Goal: Contribute content

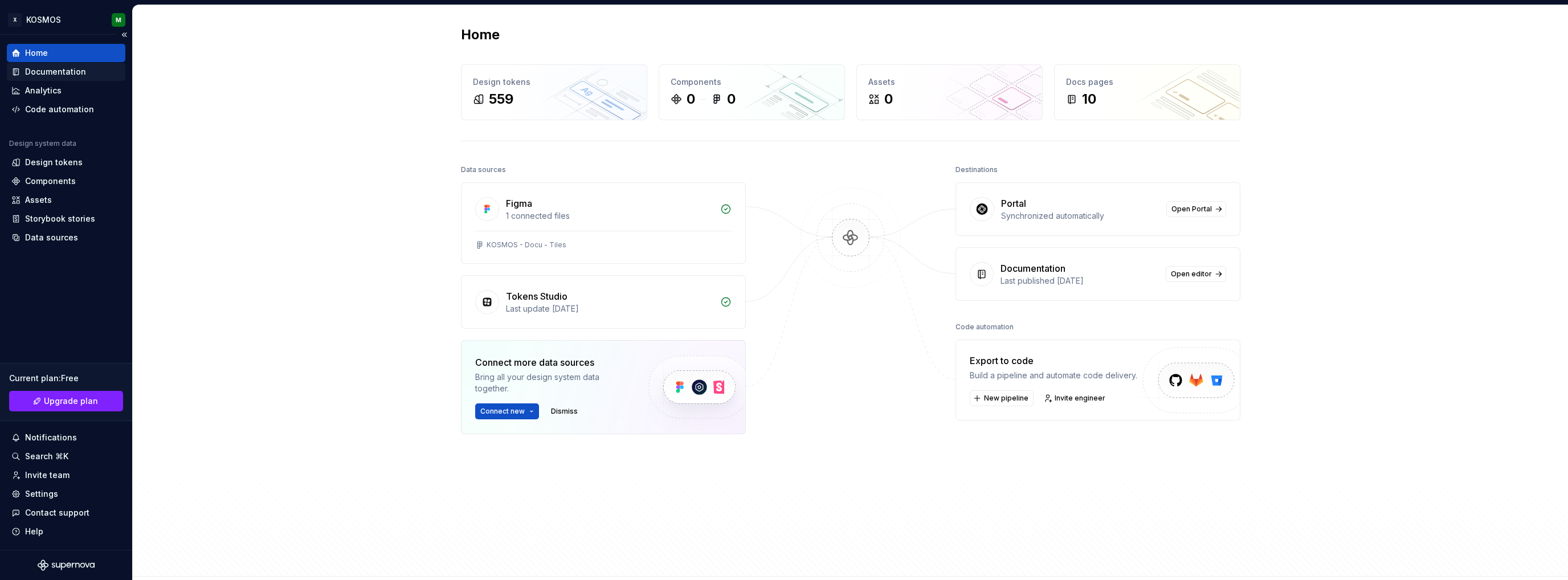
click at [63, 68] on div "Documentation" at bounding box center [55, 72] width 61 height 12
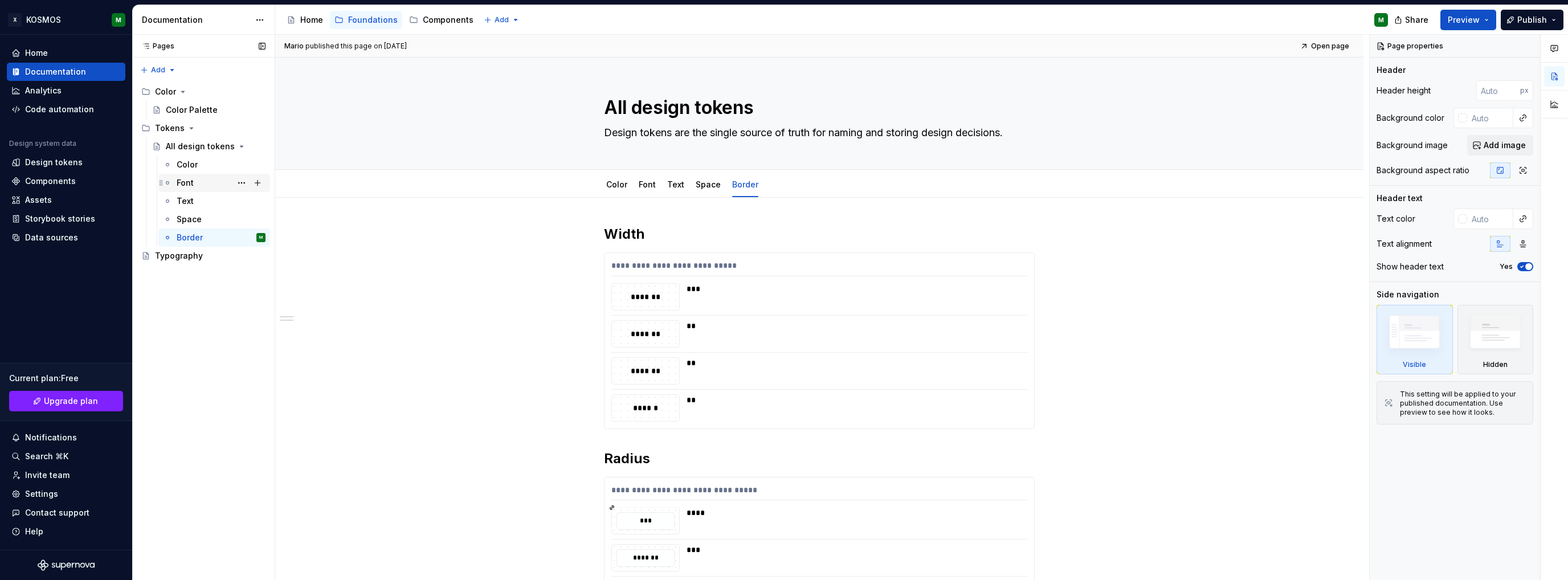
click at [200, 183] on div "Font" at bounding box center [221, 183] width 89 height 16
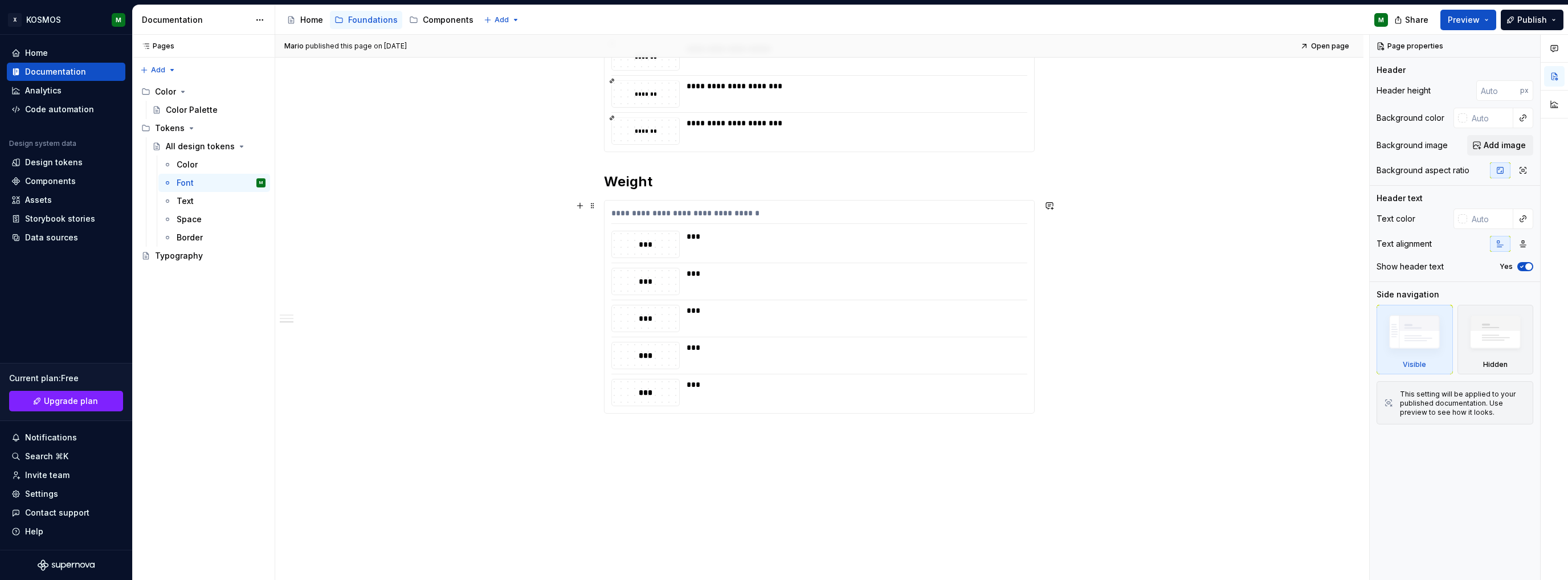
scroll to position [891, 0]
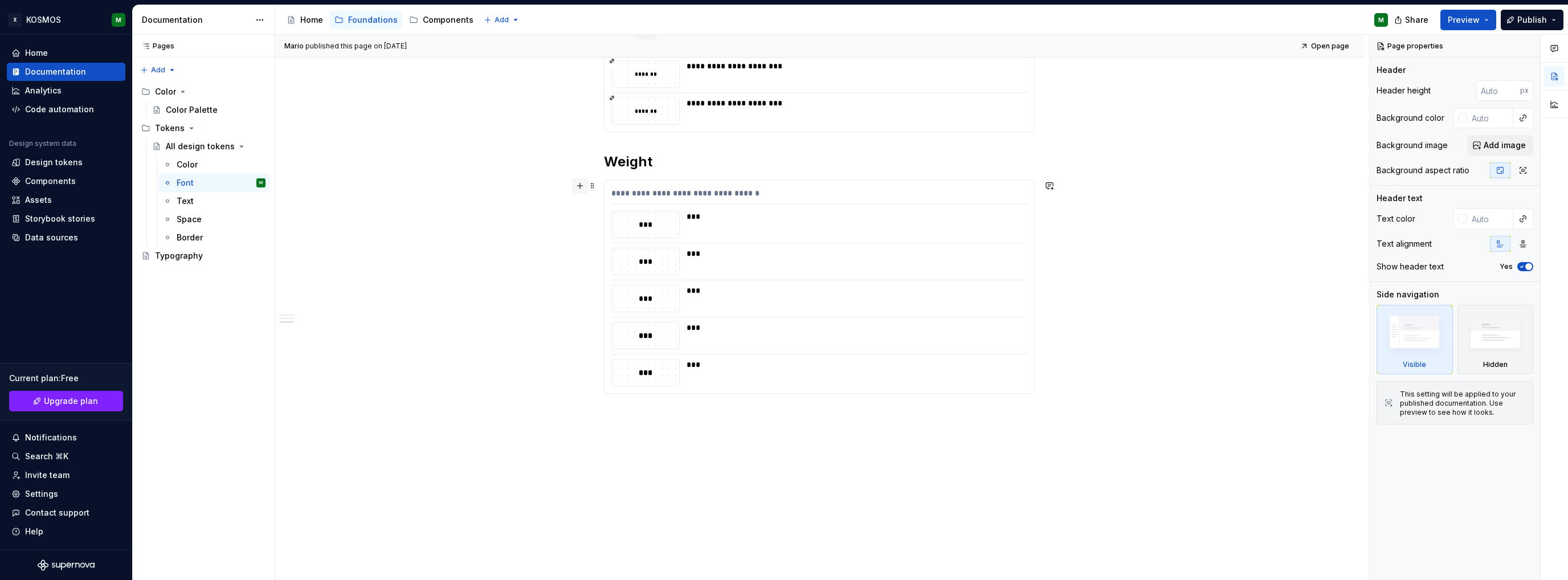
type textarea "*"
click at [583, 186] on button "button" at bounding box center [580, 186] width 16 height 16
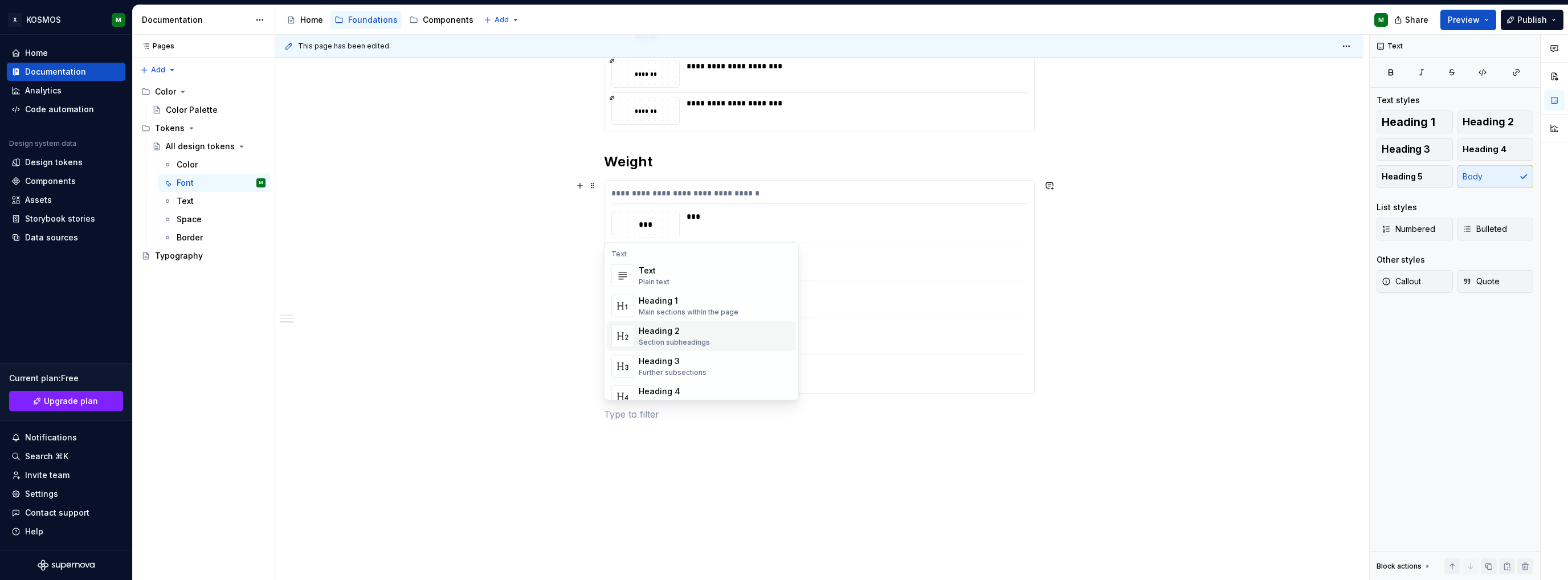
click at [663, 334] on div "Heading 2" at bounding box center [674, 330] width 71 height 12
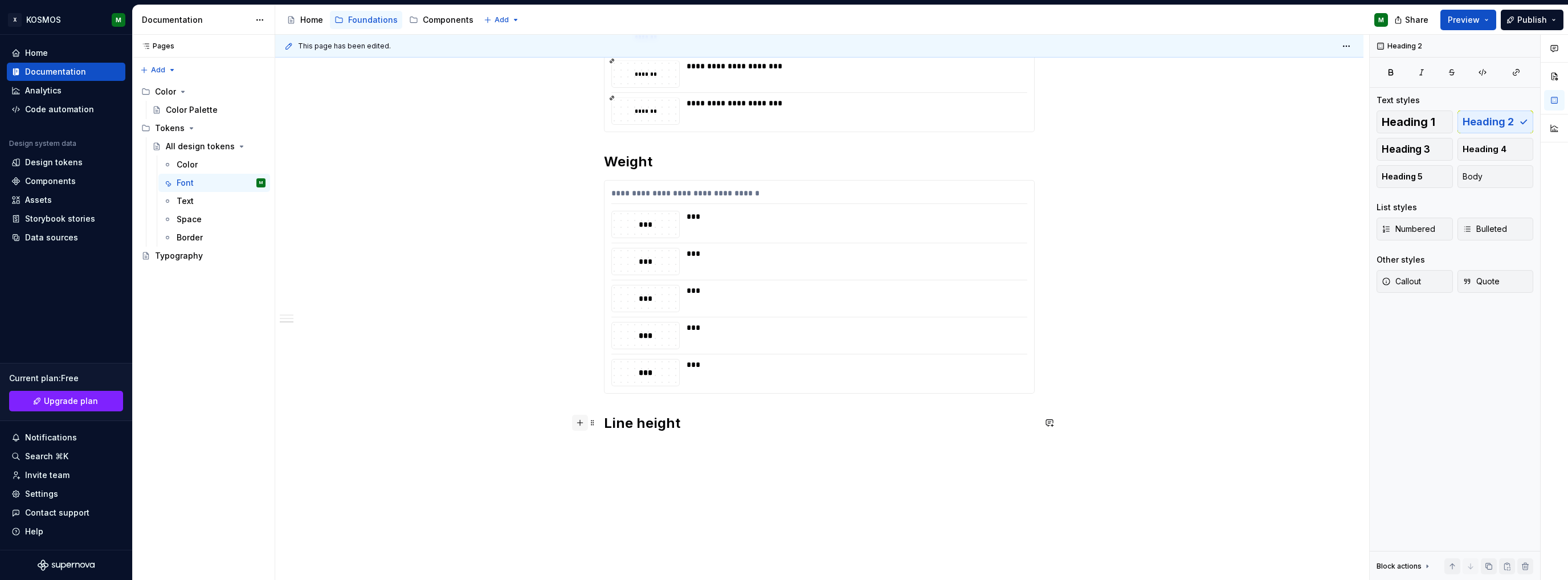
click at [577, 422] on button "button" at bounding box center [580, 422] width 16 height 16
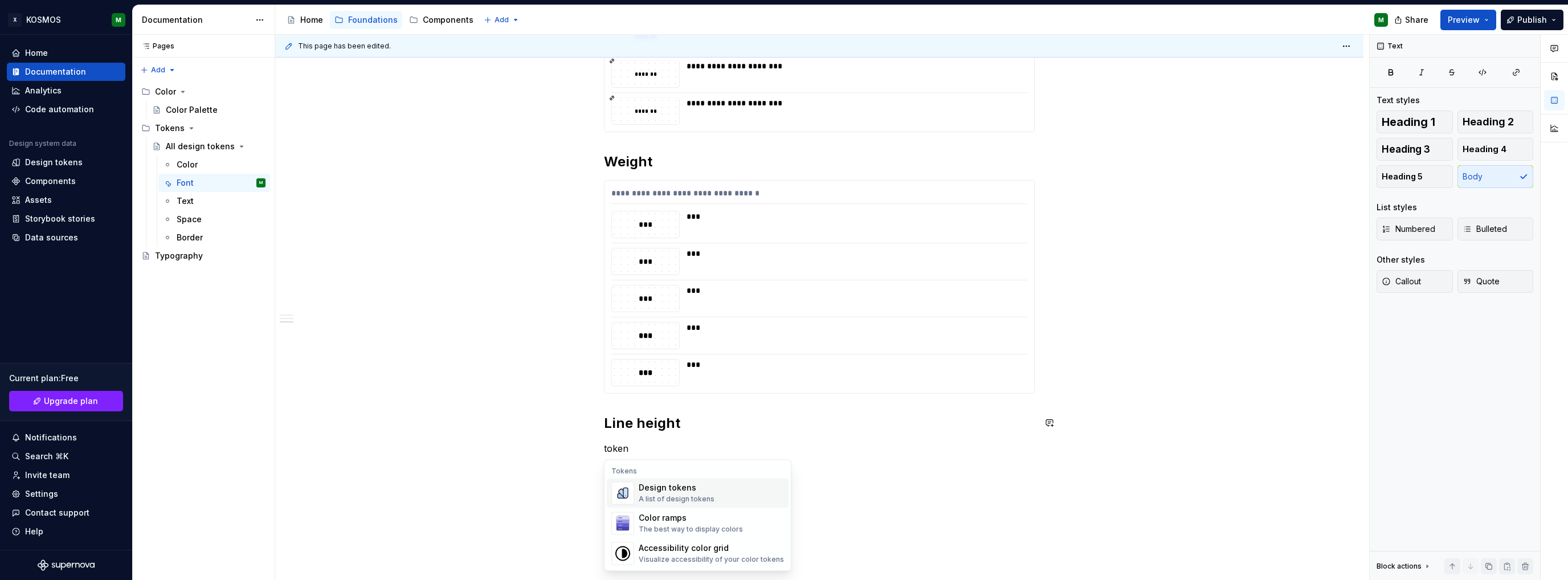
click at [683, 495] on div "Design tokens A list of design tokens" at bounding box center [676, 493] width 75 height 22
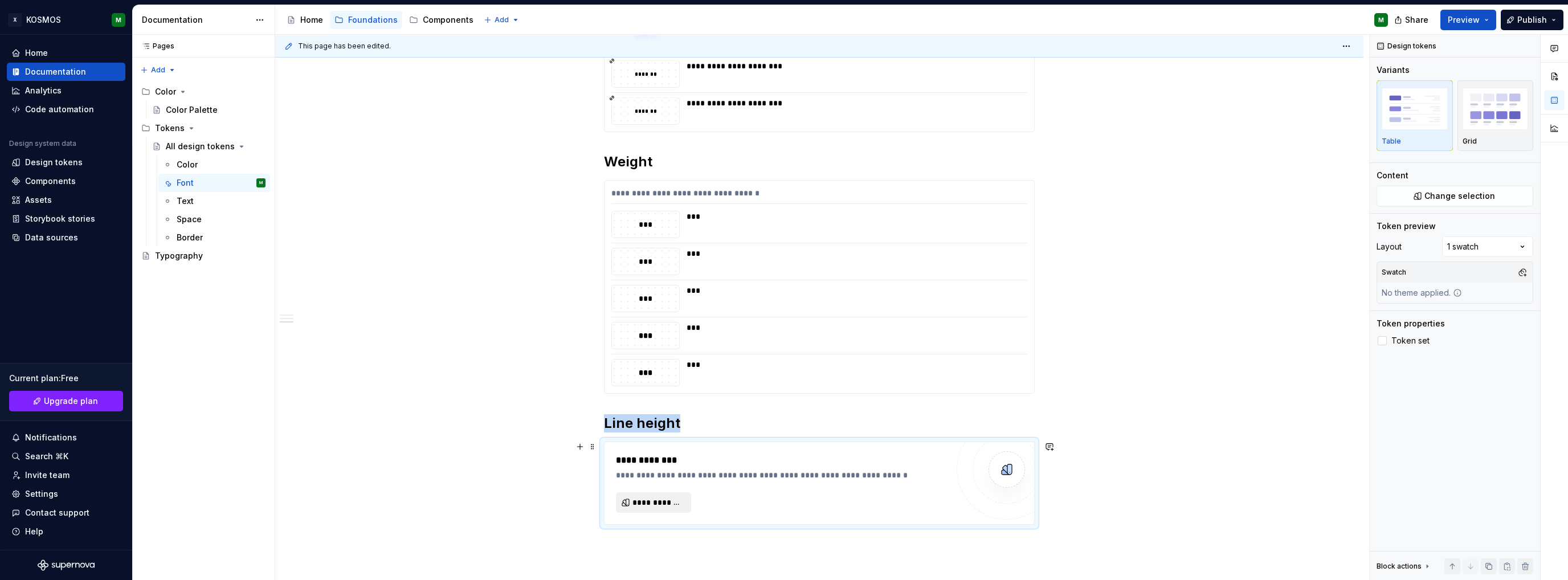
click at [673, 499] on span "**********" at bounding box center [658, 502] width 51 height 12
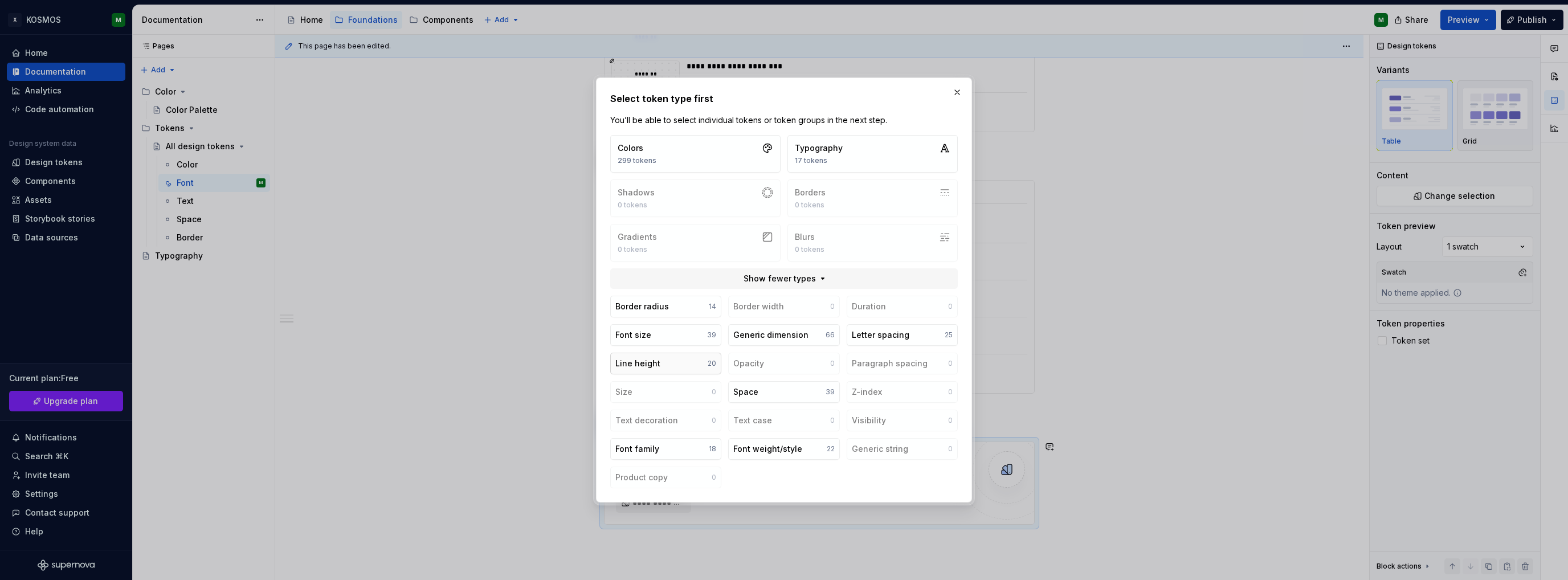
click at [698, 365] on button "Line height 20" at bounding box center [666, 363] width 111 height 22
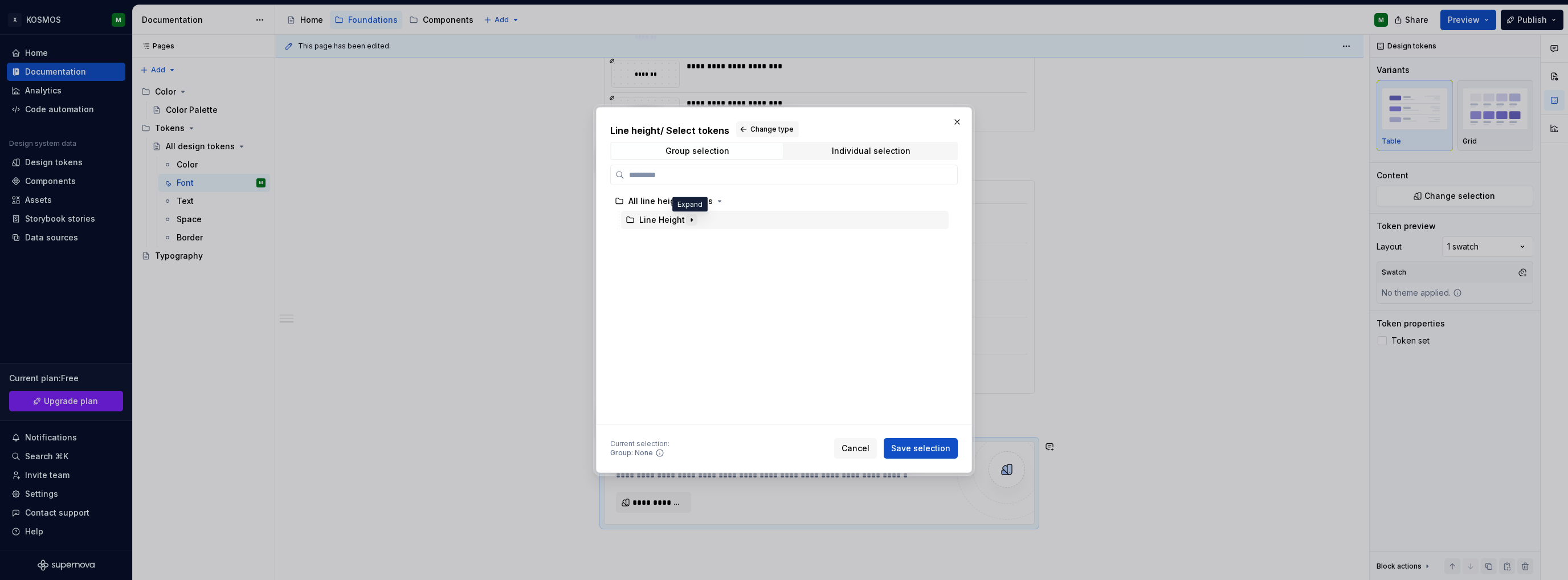
click at [688, 217] on icon "button" at bounding box center [691, 220] width 9 height 9
click at [661, 257] on icon "button" at bounding box center [662, 257] width 1 height 3
click at [670, 280] on div "font" at bounding box center [669, 276] width 16 height 12
click at [908, 447] on span "Save selection" at bounding box center [920, 448] width 59 height 12
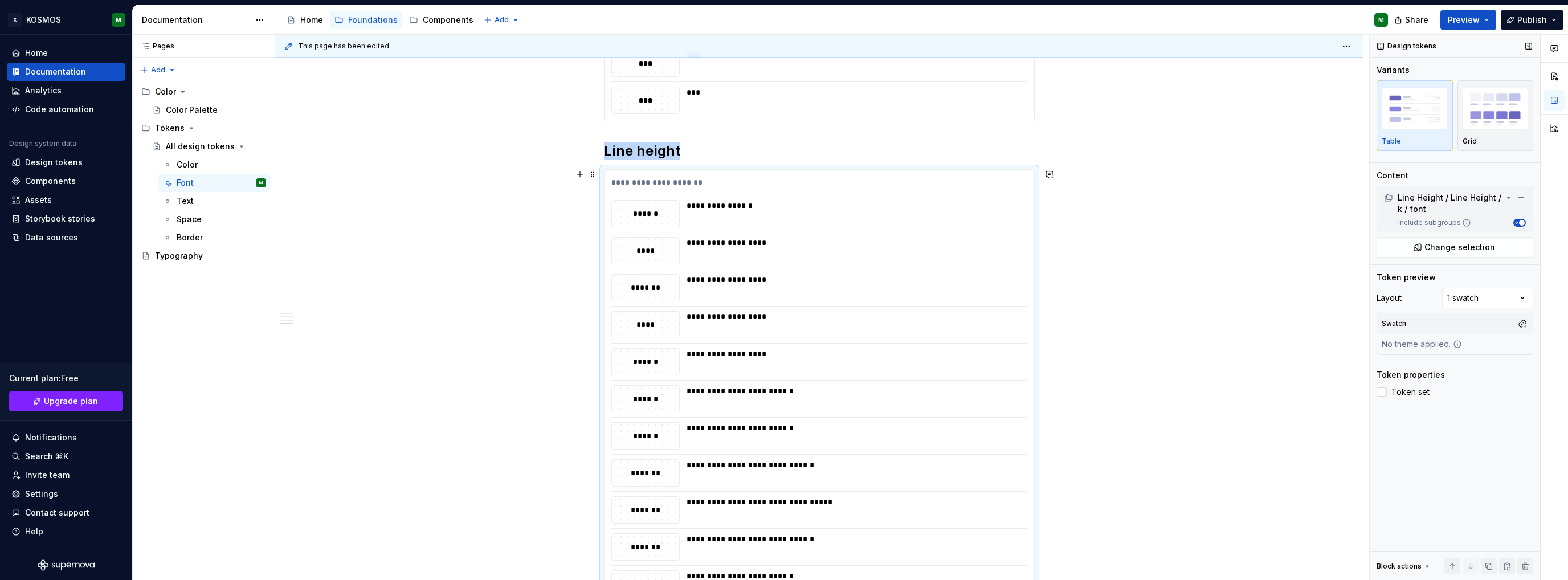
scroll to position [1126, 0]
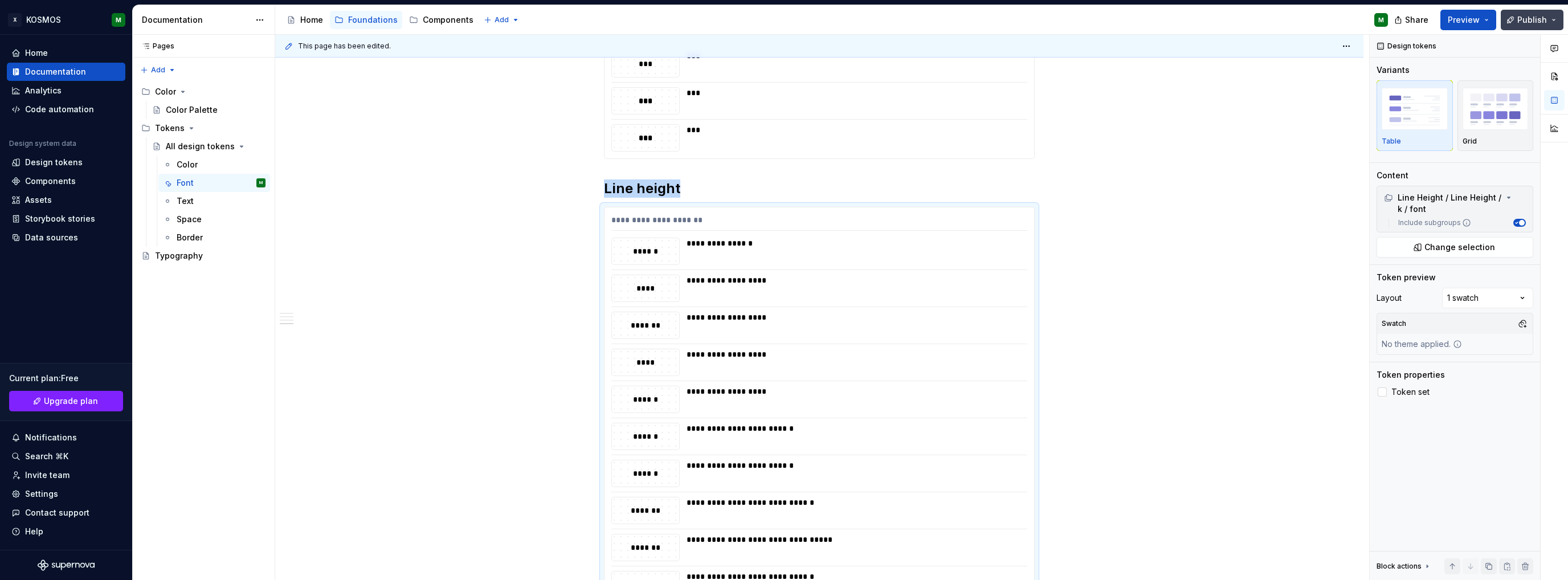
click at [1555, 21] on button "Publish" at bounding box center [1532, 20] width 63 height 21
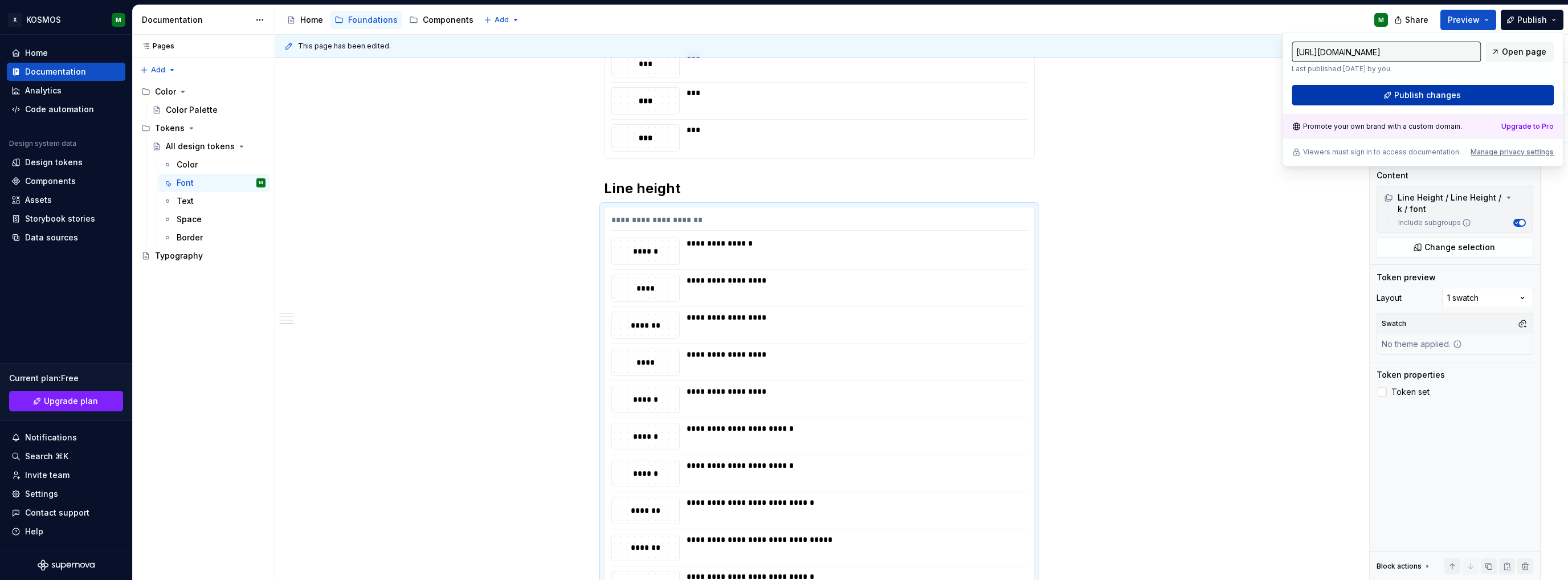
click at [1466, 93] on button "Publish changes" at bounding box center [1423, 95] width 262 height 21
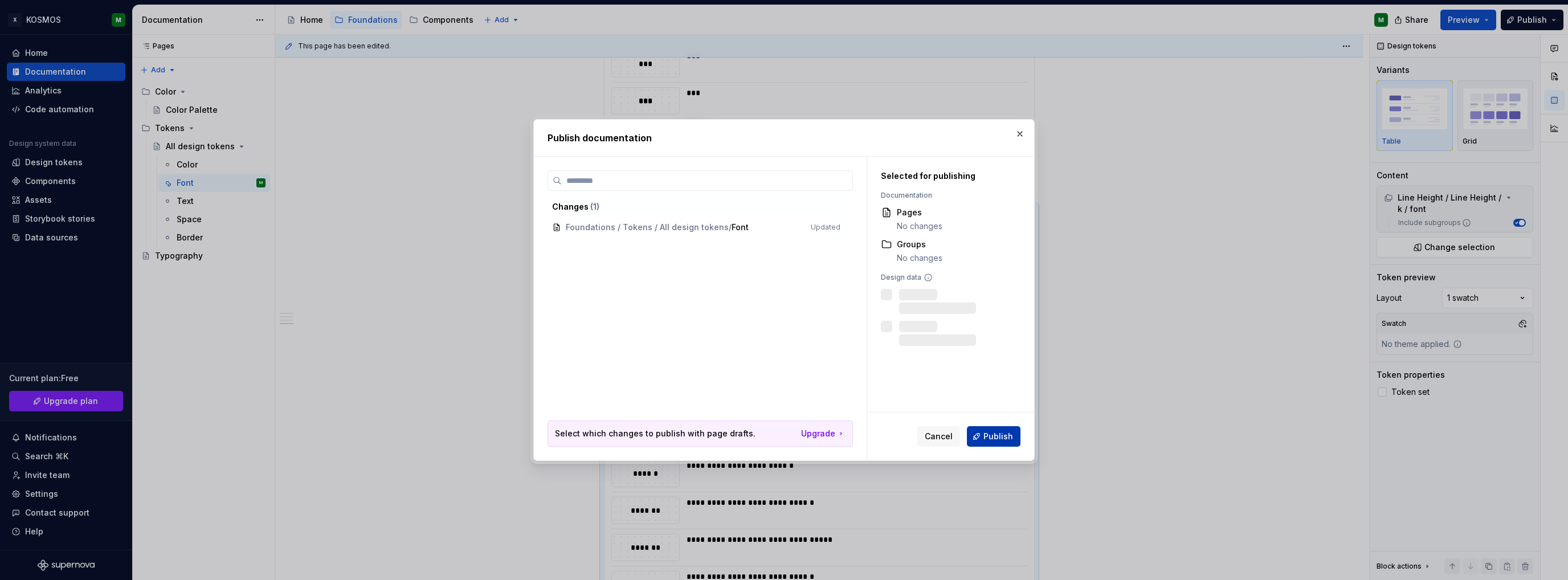
click at [1001, 437] on span "Publish" at bounding box center [998, 436] width 30 height 12
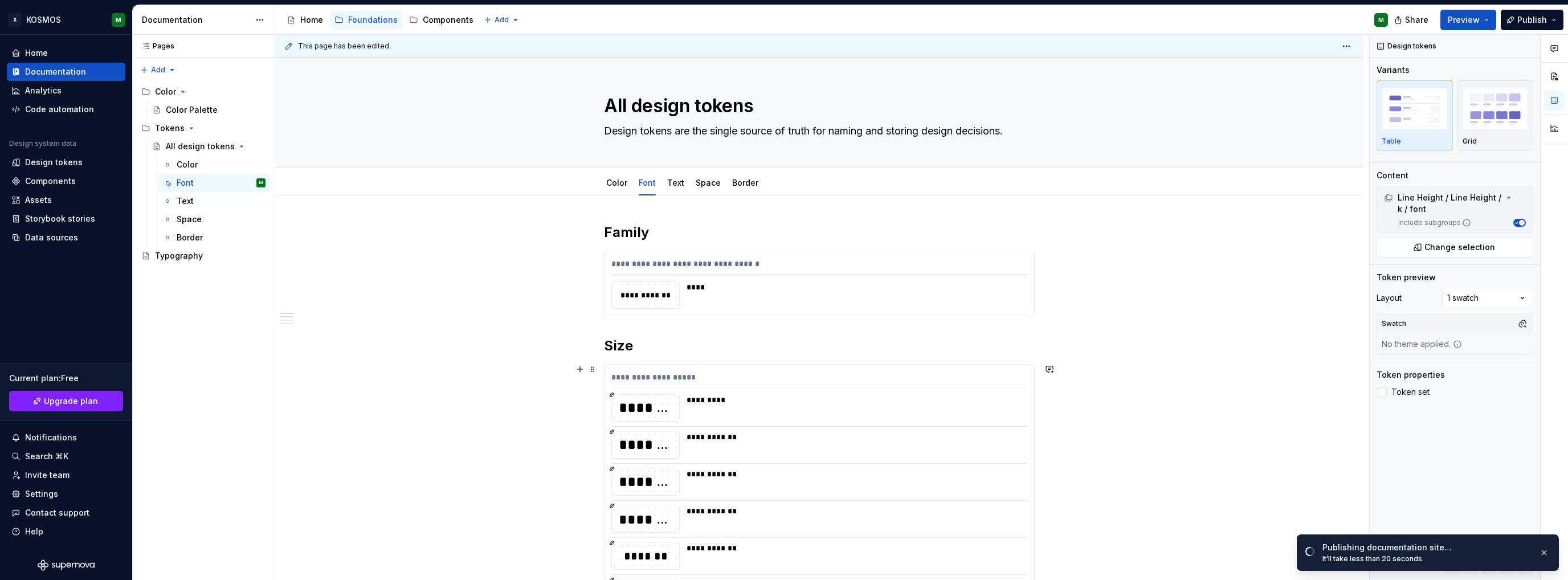
scroll to position [0, 0]
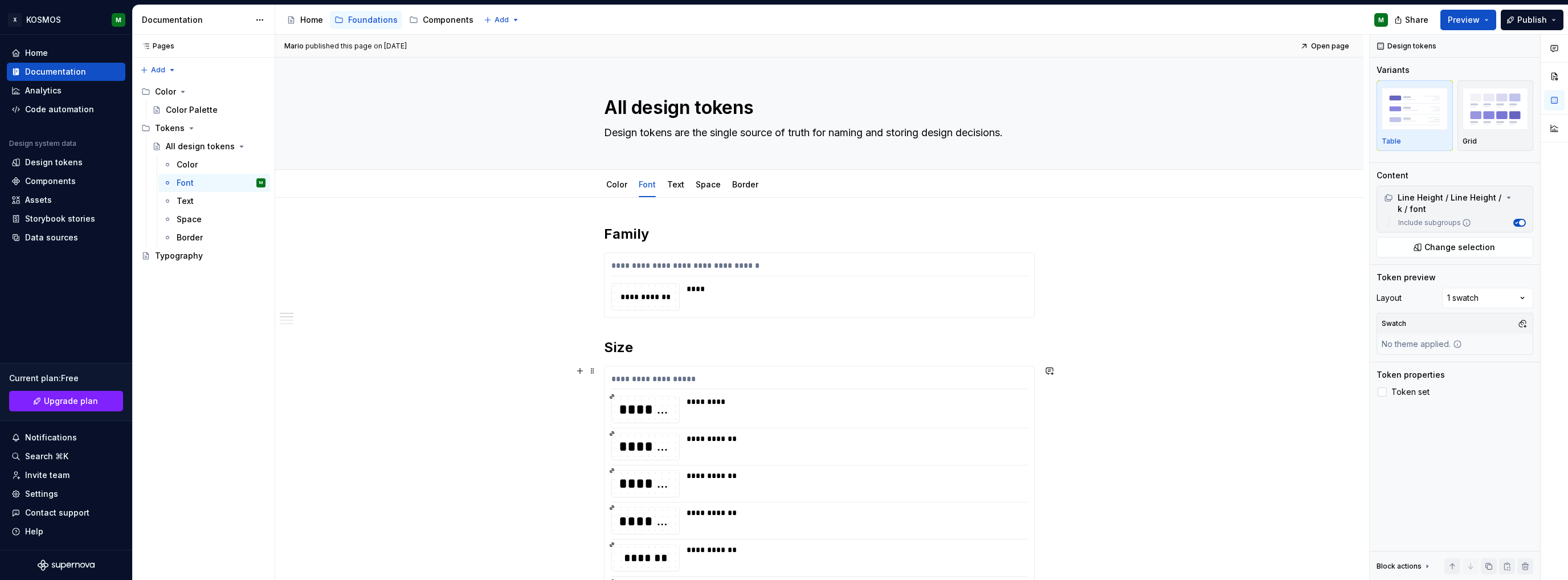
type textarea "*"
